Goal: Information Seeking & Learning: Find specific fact

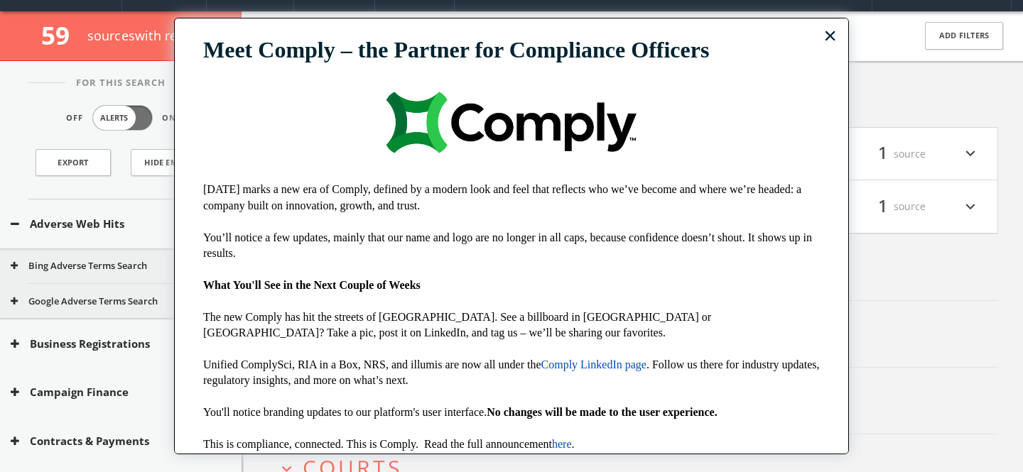
scroll to position [43, 0]
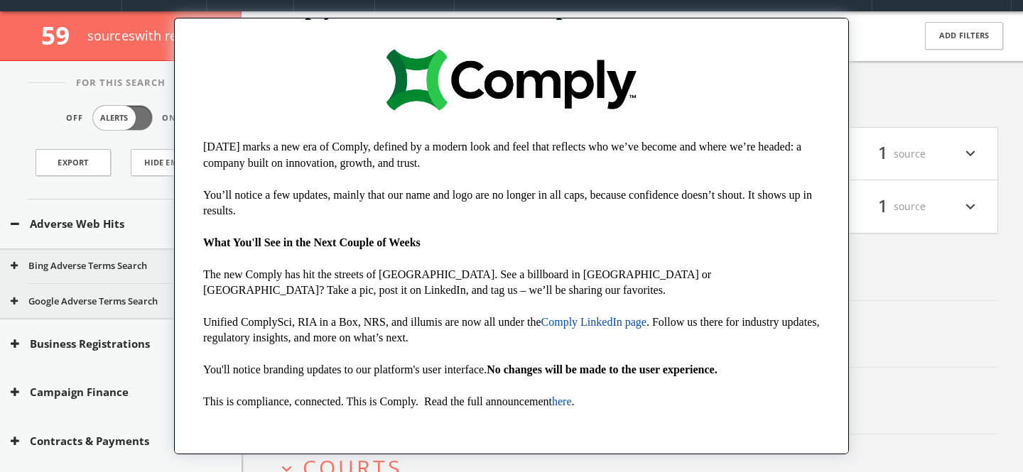
click at [825, 46] on div "× Meet Comply – the Partner for Compliance Officers Today marks a new era of Co…" at bounding box center [511, 236] width 675 height 437
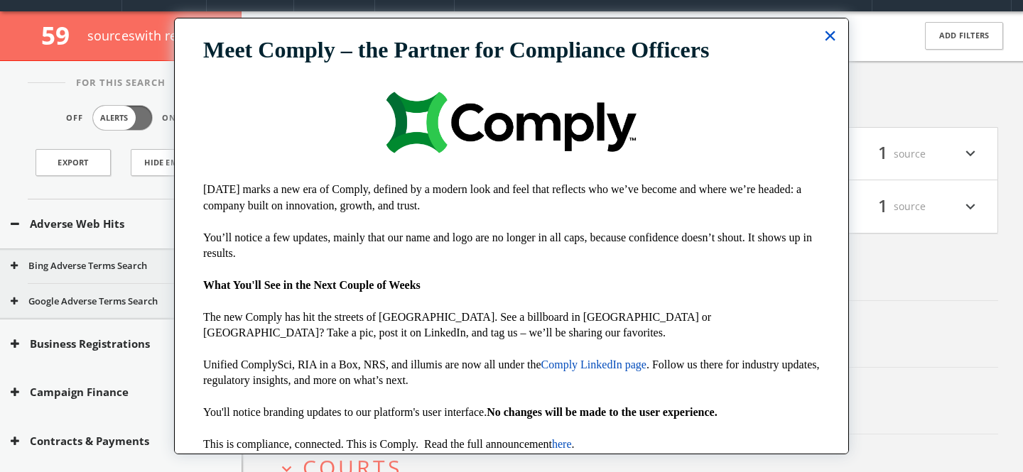
click at [827, 41] on button "×" at bounding box center [829, 35] width 13 height 23
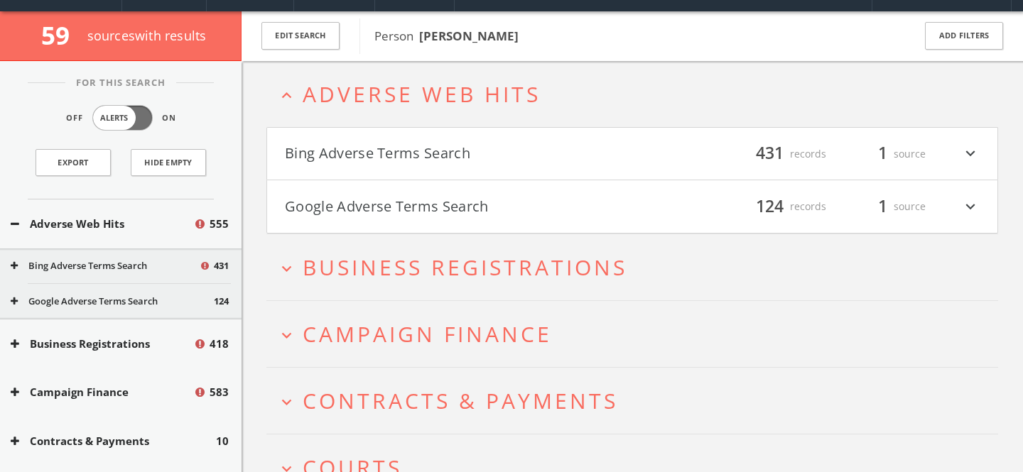
click at [455, 204] on button "Google Adverse Terms Search" at bounding box center [458, 207] width 347 height 24
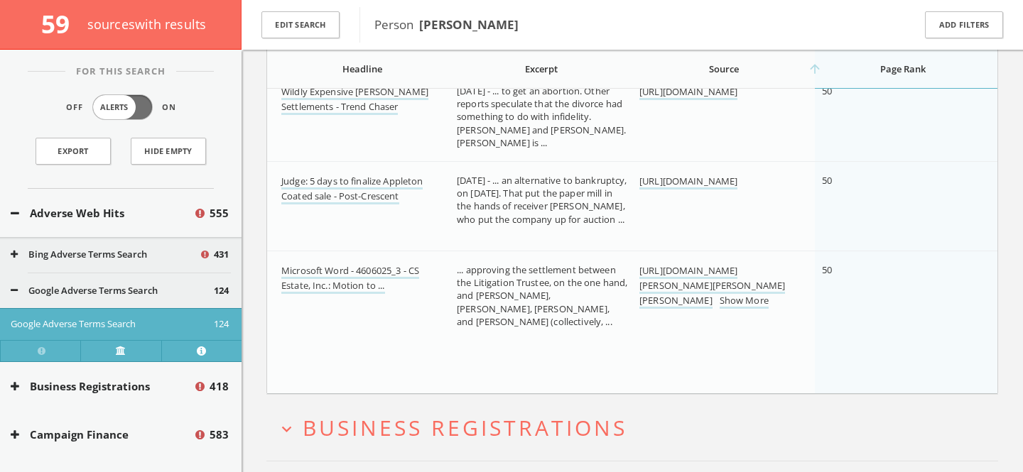
click at [131, 288] on button "Google Adverse Terms Search" at bounding box center [112, 291] width 203 height 14
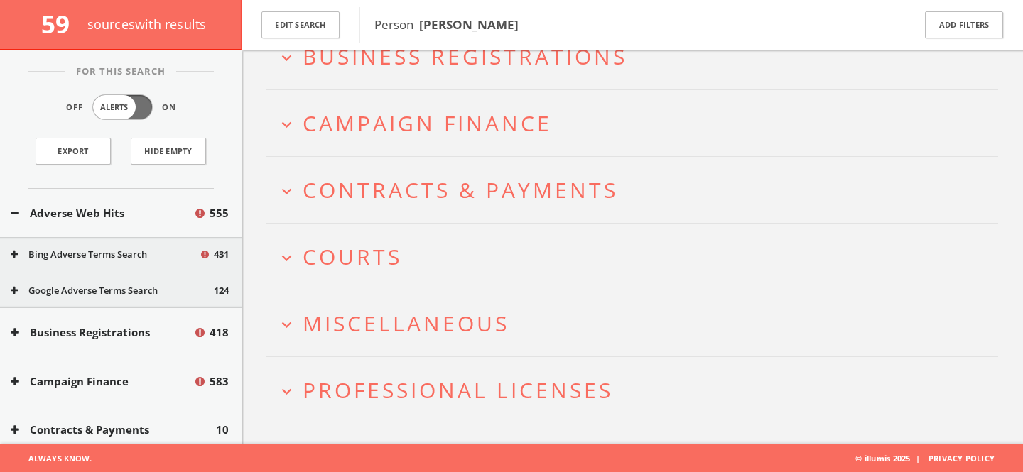
click at [132, 251] on button "Bing Adverse Terms Search" at bounding box center [105, 255] width 188 height 14
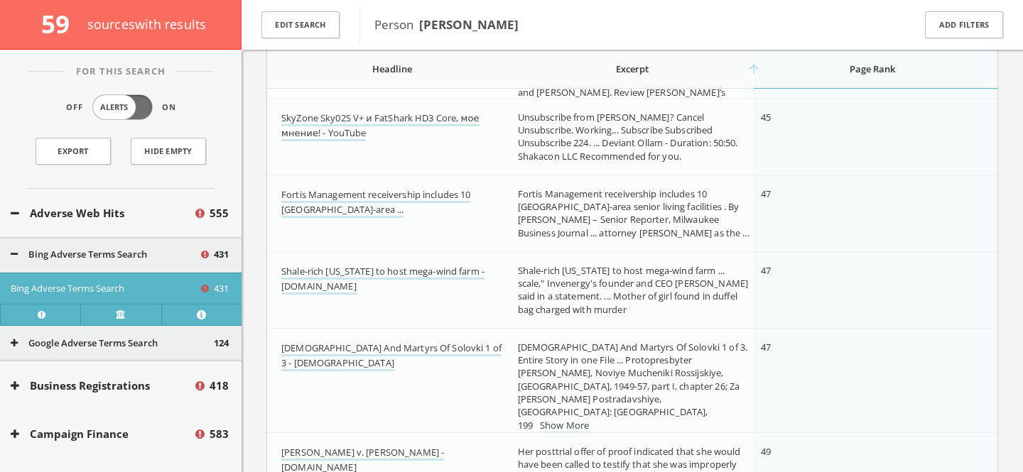
scroll to position [13131, 0]
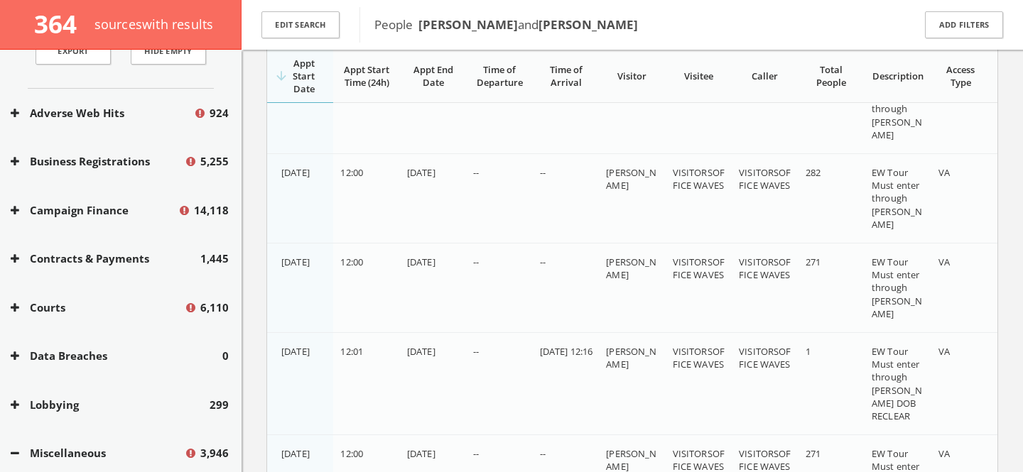
scroll to position [1482, 0]
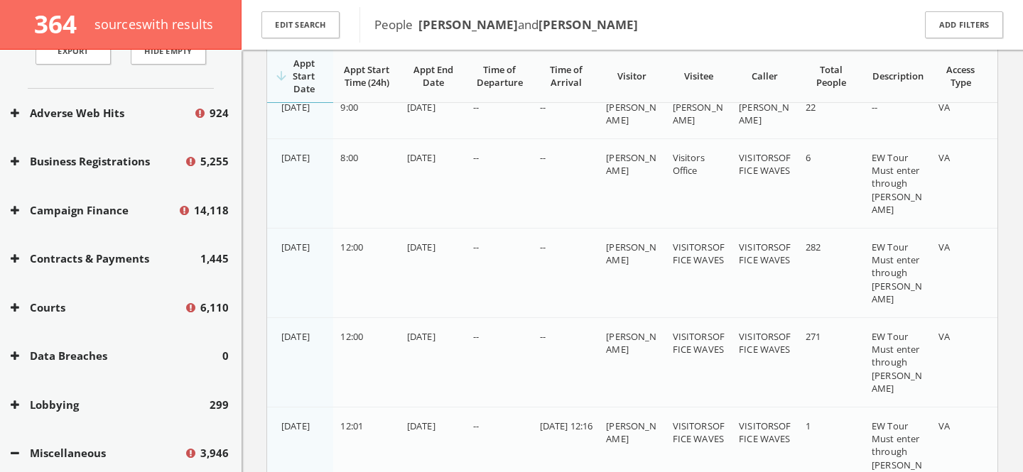
click at [75, 452] on button "Miscellaneous" at bounding box center [97, 453] width 173 height 16
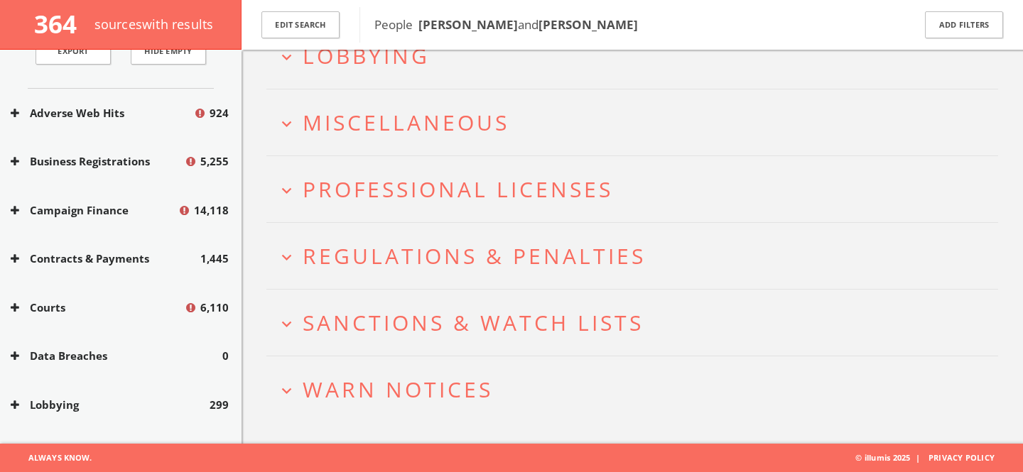
scroll to position [422, 0]
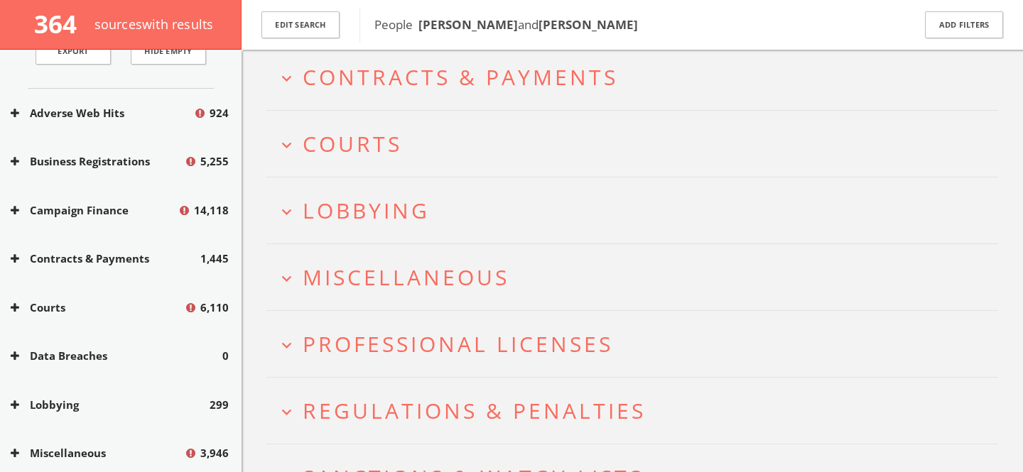
click at [394, 213] on span "Lobbying" at bounding box center [366, 210] width 127 height 29
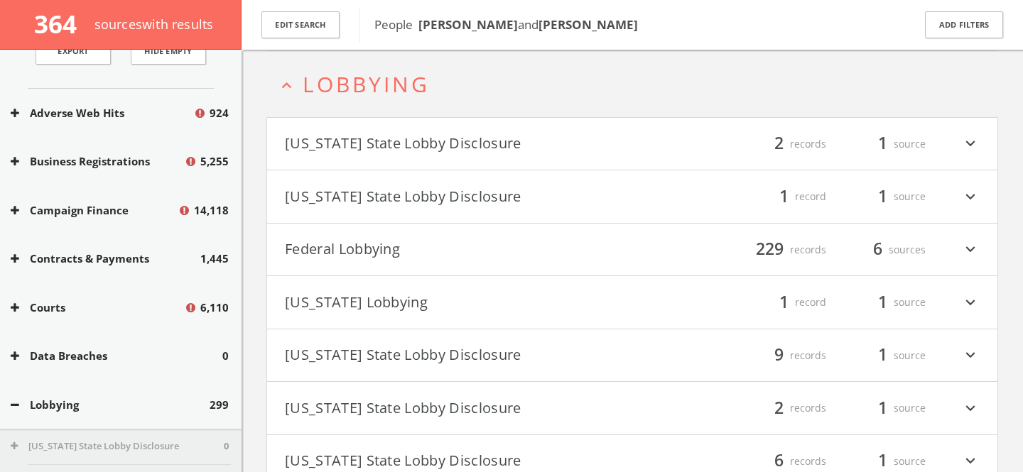
scroll to position [395, 0]
click at [506, 240] on button "Federal Lobbying" at bounding box center [458, 249] width 347 height 24
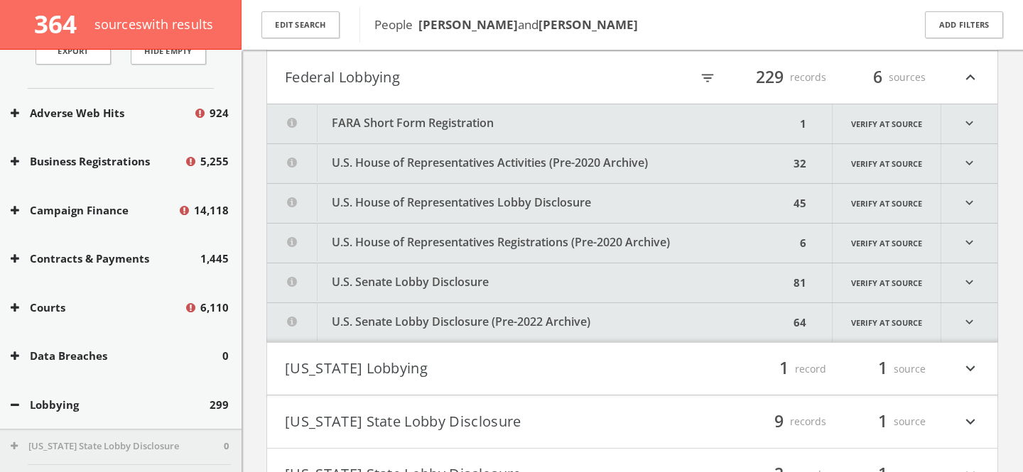
click at [481, 124] on button "FARA Short Form Registration" at bounding box center [531, 123] width 528 height 39
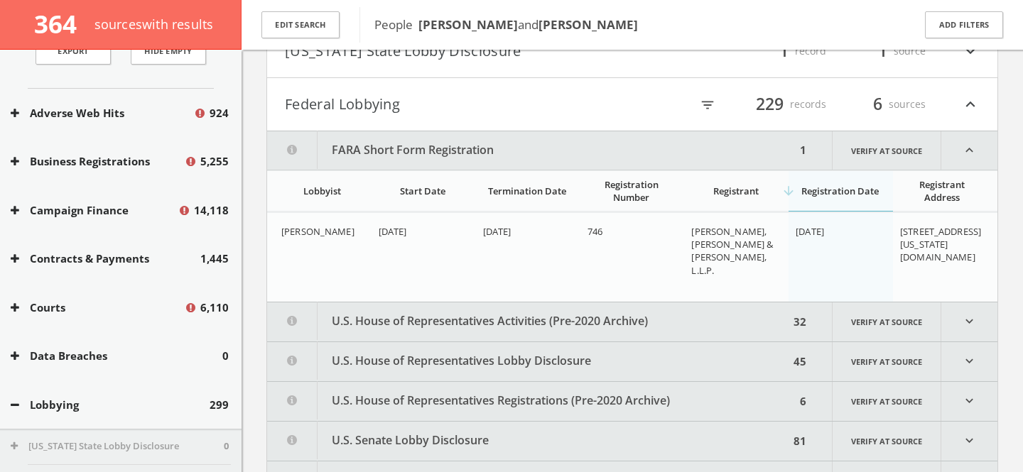
scroll to position [536, 0]
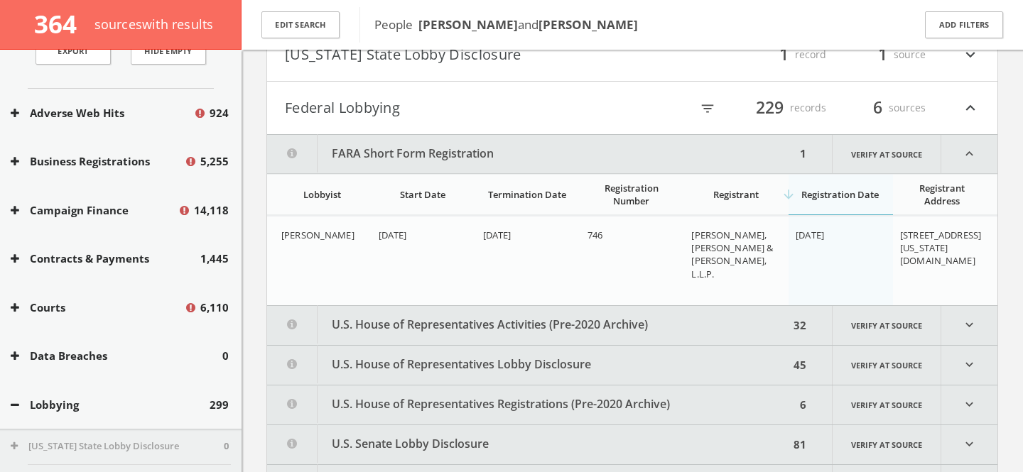
click at [440, 116] on button "Federal Lobbying" at bounding box center [458, 108] width 347 height 24
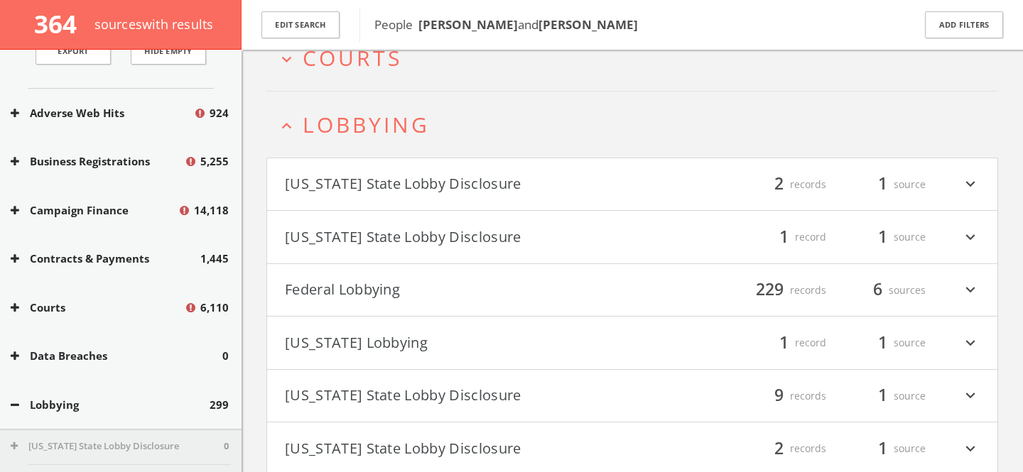
scroll to position [333, 0]
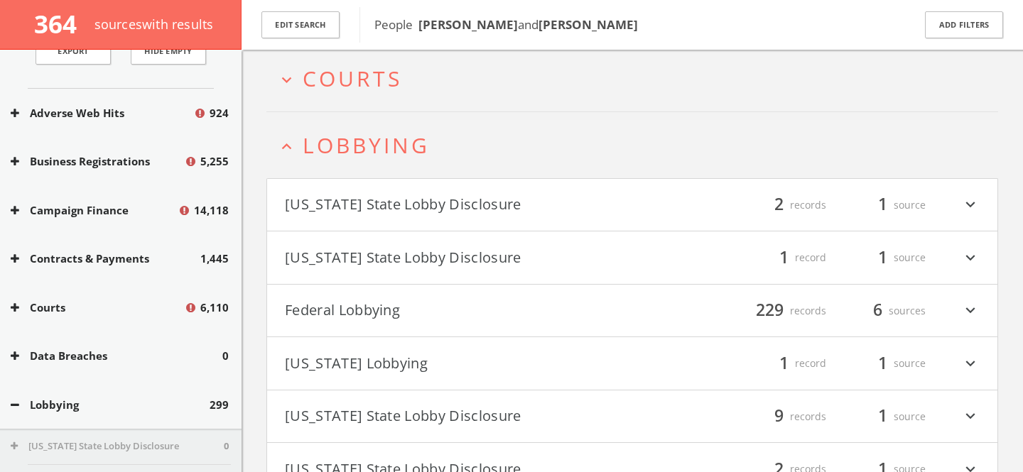
click at [384, 143] on span "Lobbying" at bounding box center [366, 145] width 127 height 29
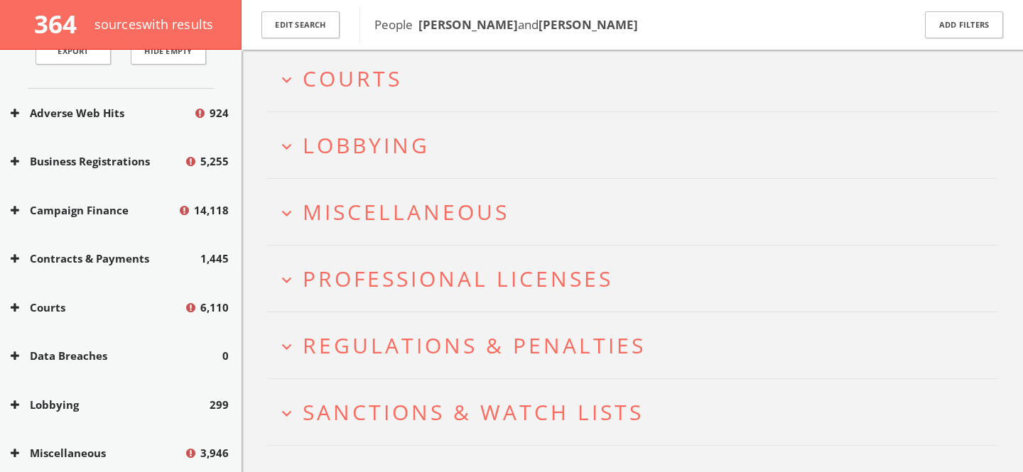
click at [384, 94] on h2 "expand_more Courts" at bounding box center [632, 78] width 732 height 66
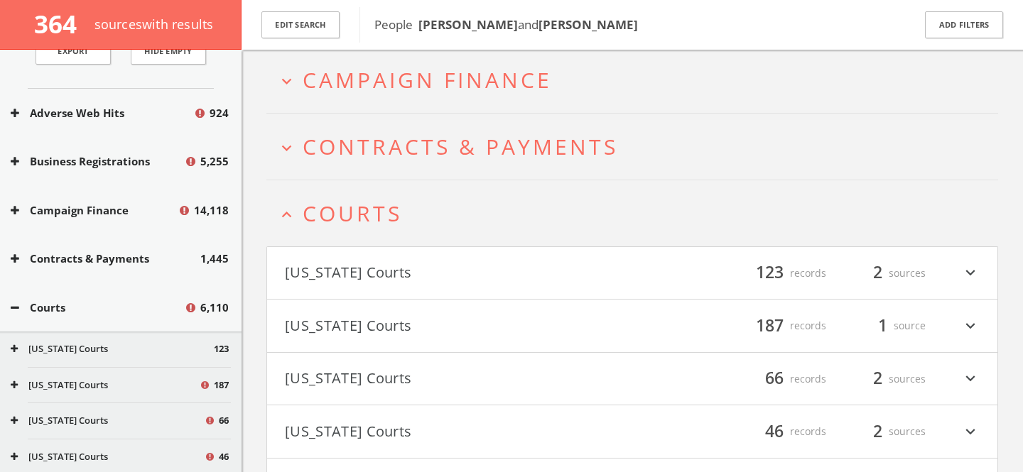
scroll to position [134, 0]
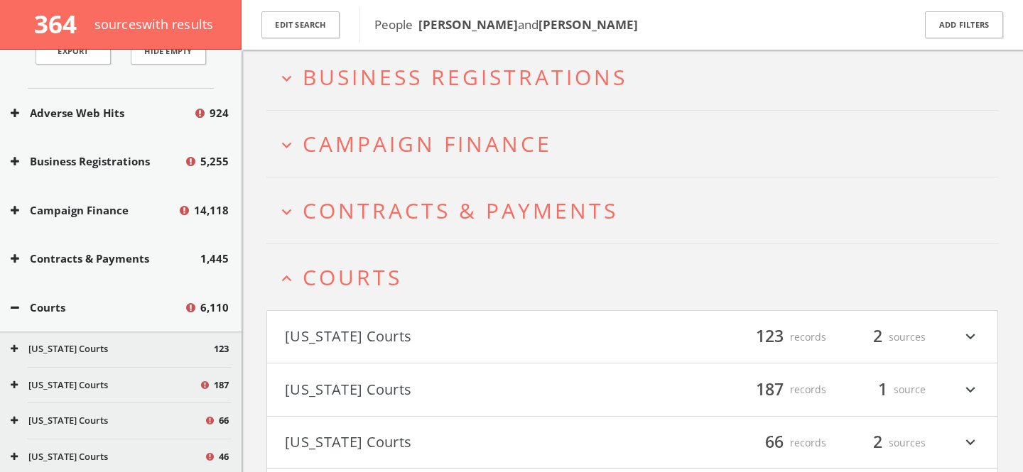
click at [419, 267] on button "expand_less Courts" at bounding box center [637, 277] width 721 height 23
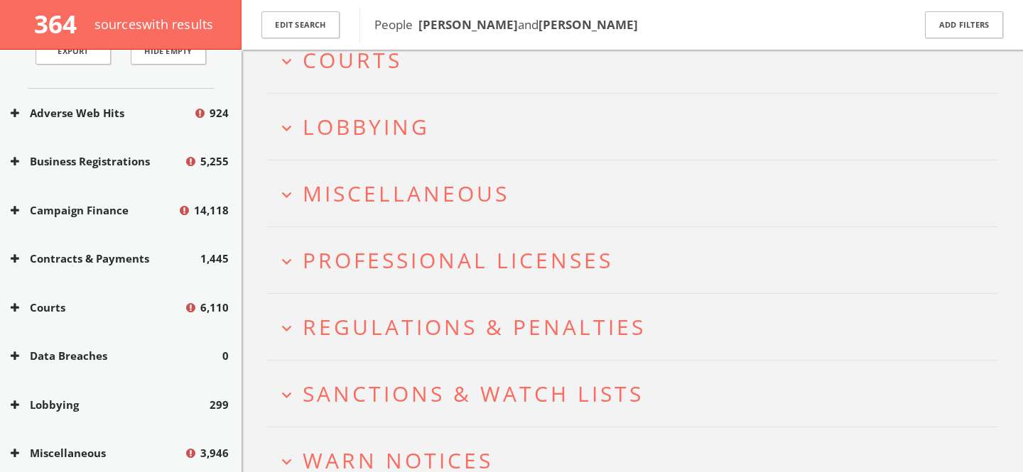
click at [415, 209] on h2 "expand_more Miscellaneous" at bounding box center [632, 194] width 732 height 66
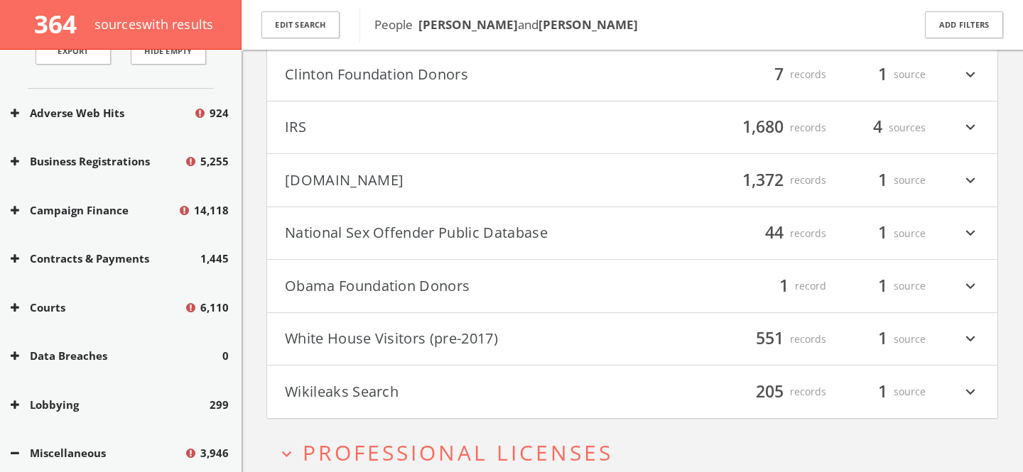
click at [448, 278] on button "Obama Foundation Donors" at bounding box center [458, 286] width 347 height 24
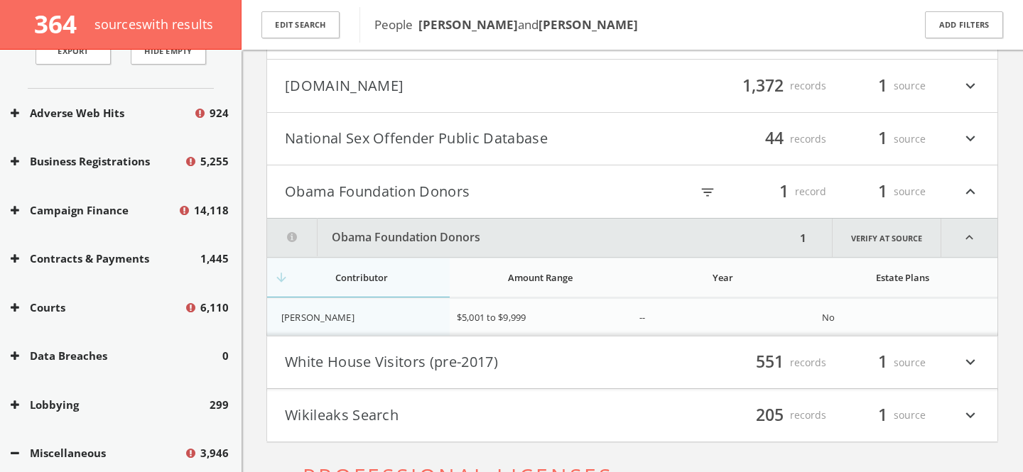
scroll to position [658, 0]
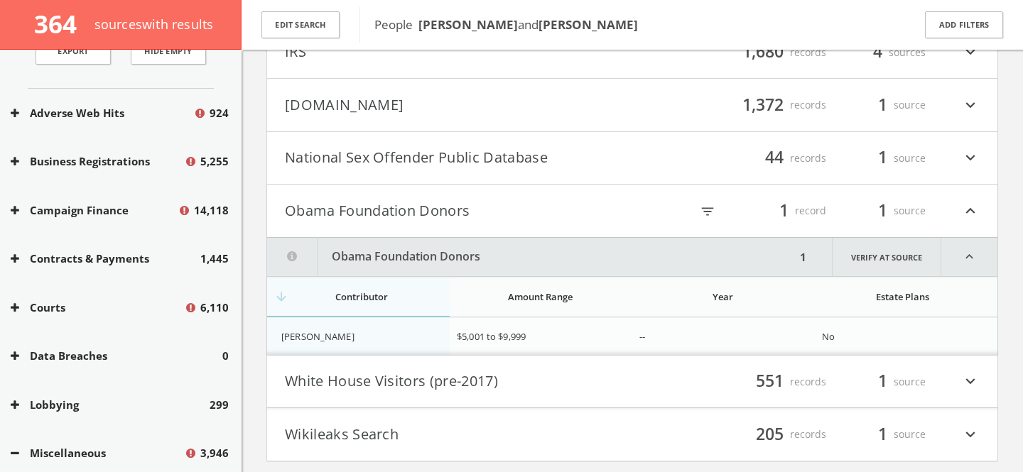
click at [430, 213] on button "Obama Foundation Donors" at bounding box center [458, 211] width 347 height 24
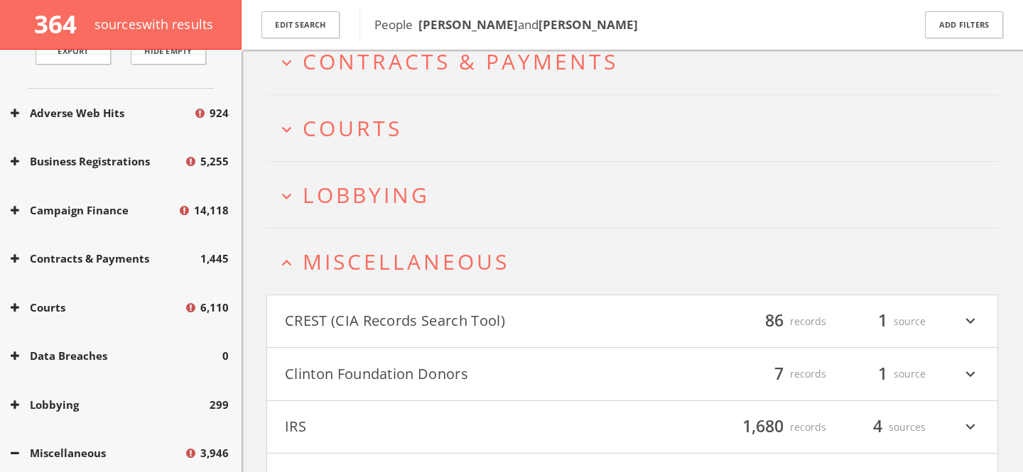
click at [432, 263] on span "Miscellaneous" at bounding box center [406, 261] width 207 height 29
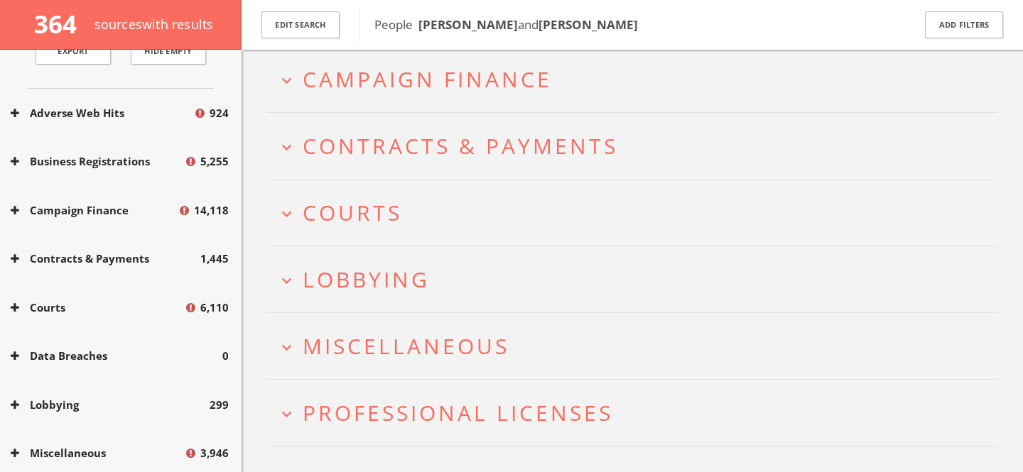
scroll to position [0, 0]
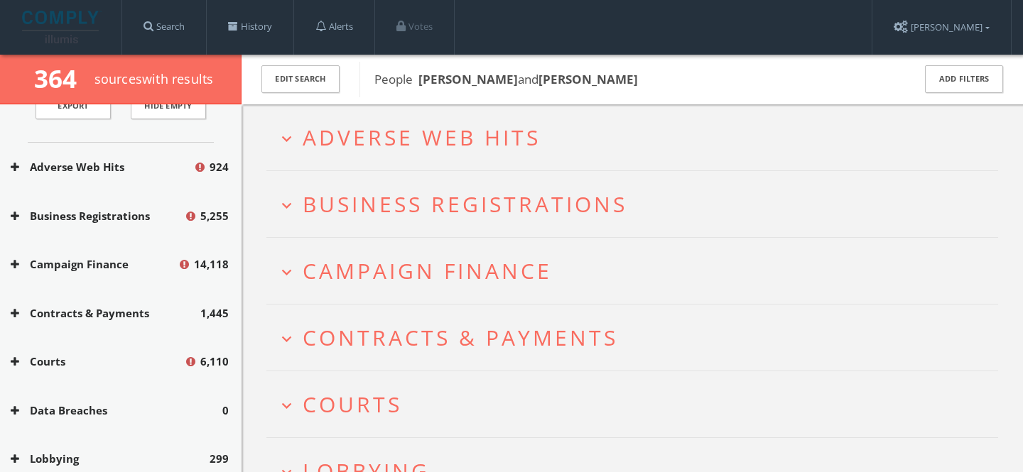
click at [418, 133] on span "Adverse Web Hits" at bounding box center [422, 137] width 238 height 29
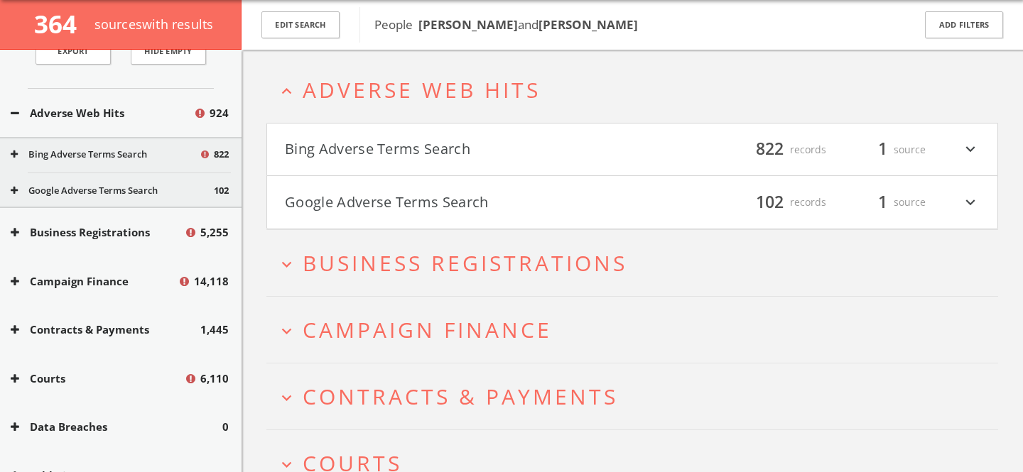
click at [488, 202] on button "Google Adverse Terms Search" at bounding box center [458, 202] width 347 height 24
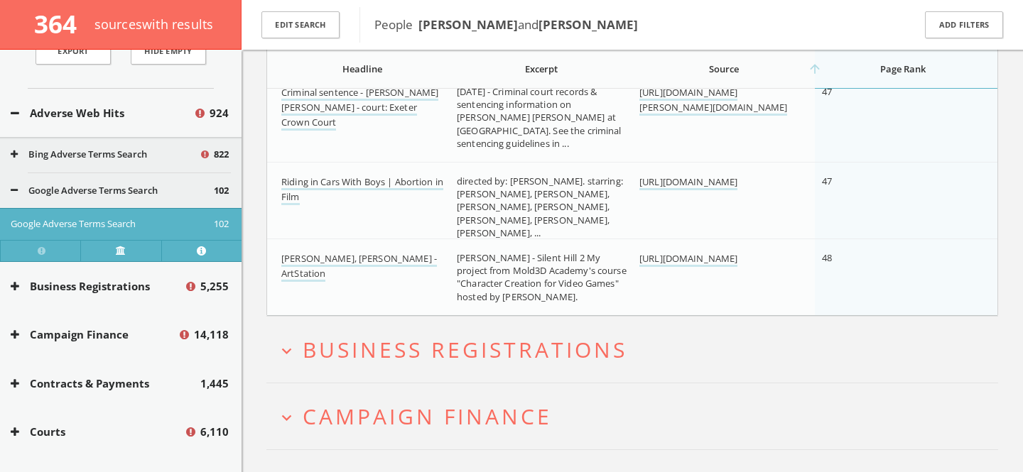
scroll to position [8514, 0]
click at [147, 198] on div "Google Adverse Terms Search 102" at bounding box center [121, 191] width 242 height 36
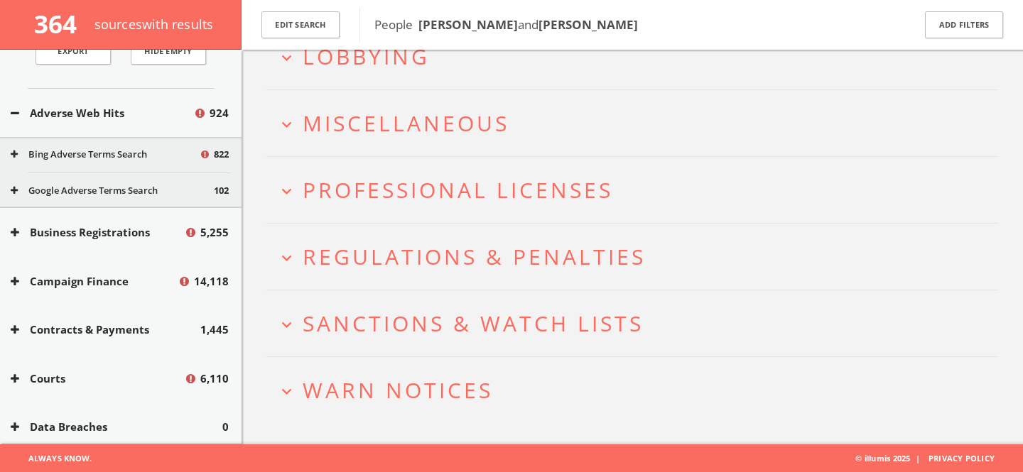
click at [184, 153] on button "Bing Adverse Terms Search" at bounding box center [105, 155] width 188 height 14
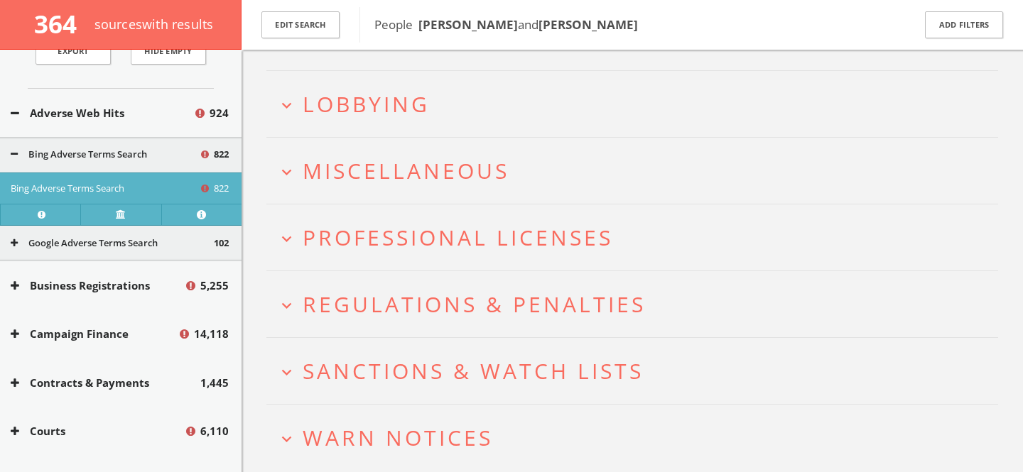
scroll to position [75908, 0]
